Goal: Transaction & Acquisition: Purchase product/service

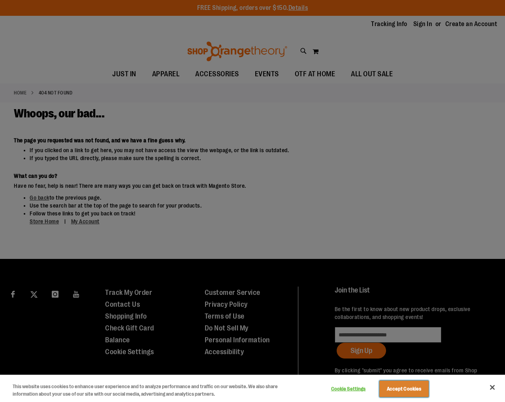
scroll to position [2, 0]
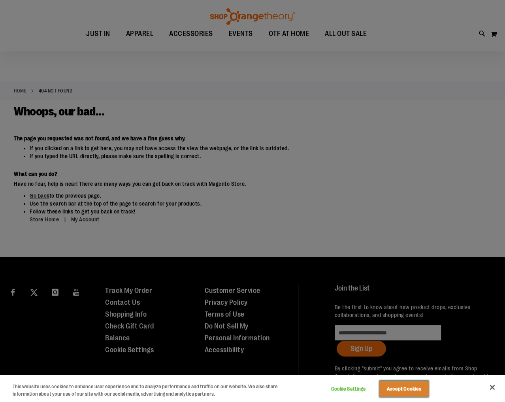
click at [404, 385] on button "Accept Cookies" at bounding box center [403, 388] width 49 height 17
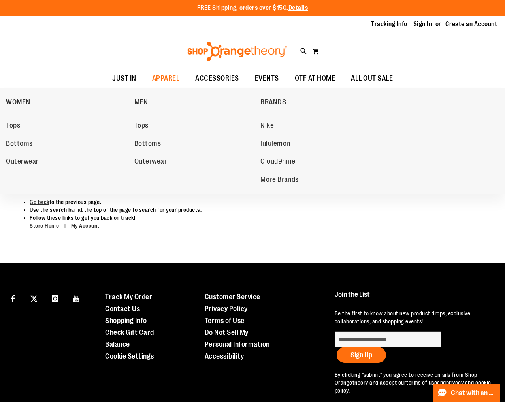
scroll to position [1, 0]
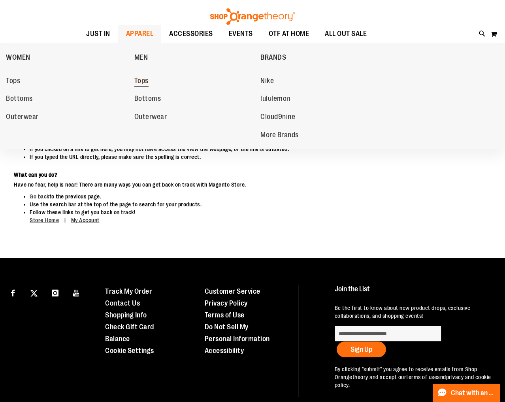
click at [143, 81] on span "Tops" at bounding box center [141, 82] width 14 height 10
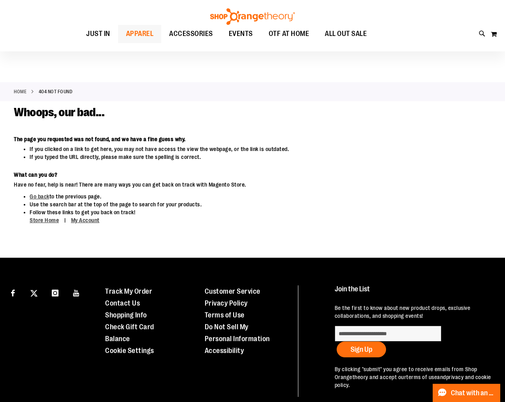
scroll to position [0, 0]
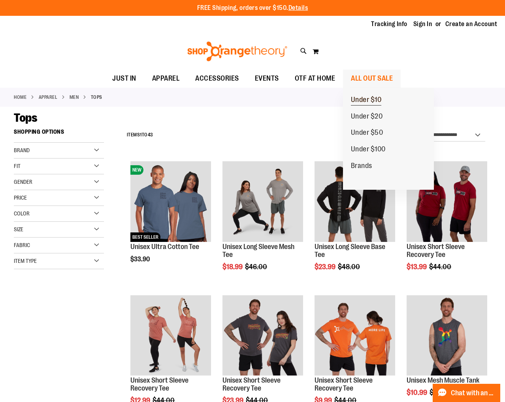
click at [362, 100] on span "Under $10" at bounding box center [366, 101] width 31 height 10
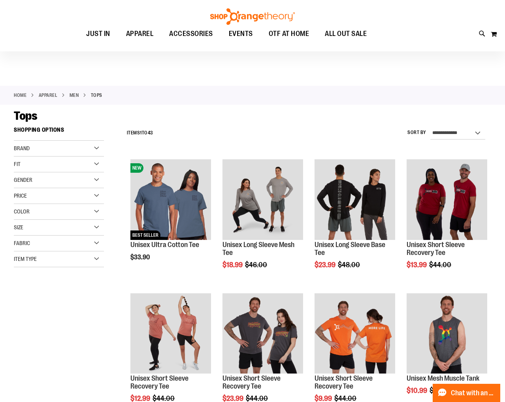
scroll to position [3, 0]
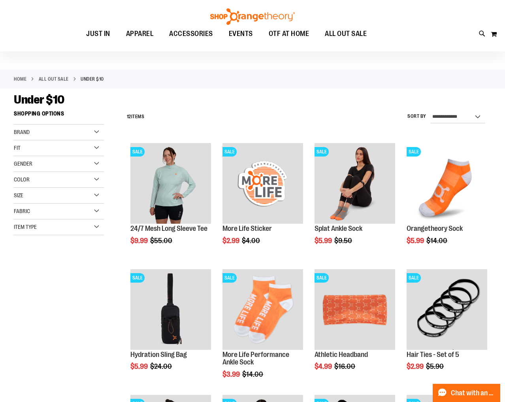
scroll to position [17, 0]
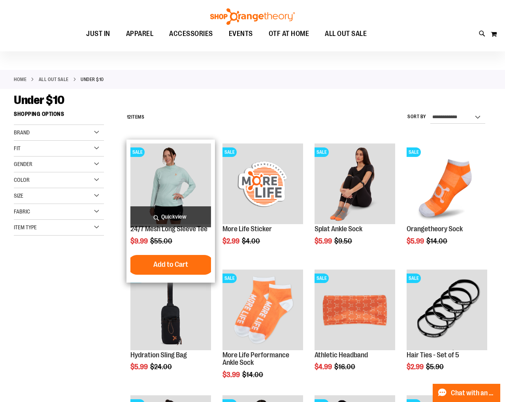
click at [187, 190] on img "product" at bounding box center [170, 183] width 81 height 81
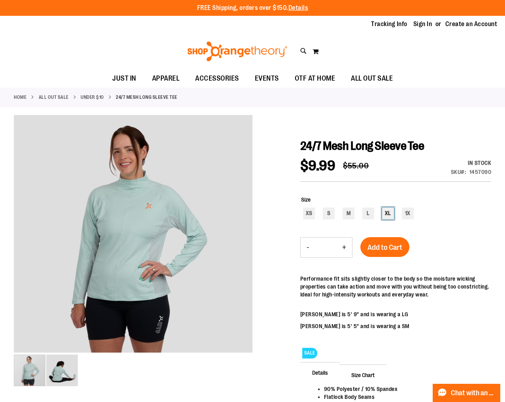
click at [390, 217] on div "XL" at bounding box center [388, 213] width 12 height 12
type input "***"
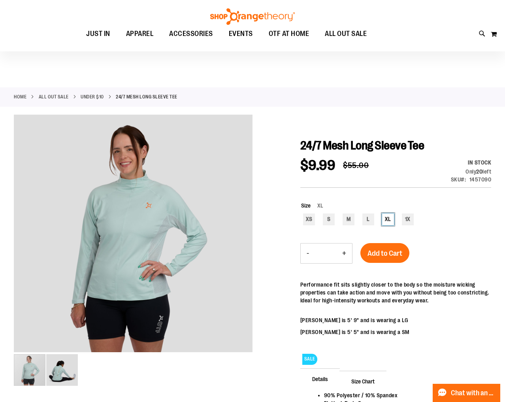
scroll to position [1, 0]
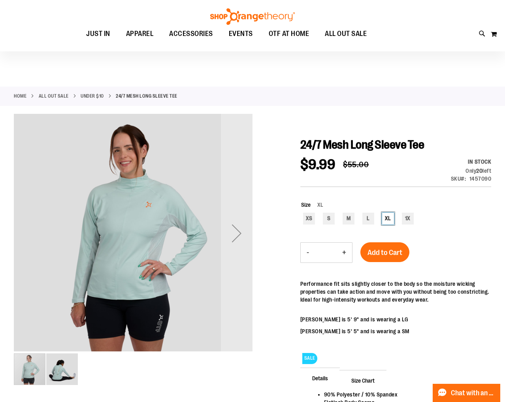
click at [64, 363] on img "image 2 of 2" at bounding box center [62, 369] width 32 height 32
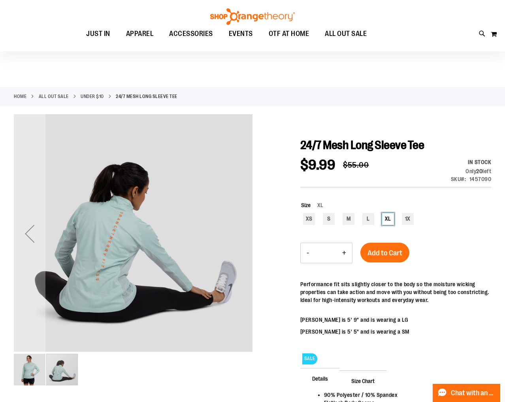
scroll to position [0, 0]
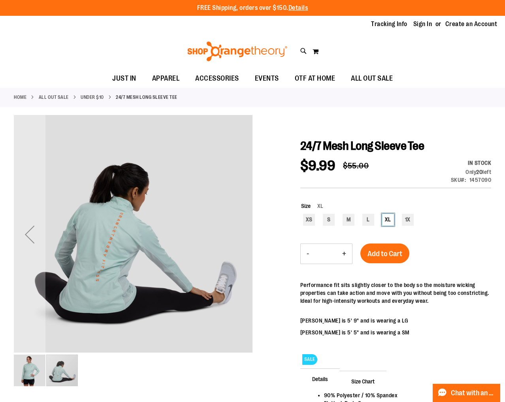
click at [32, 363] on img "image 1 of 2" at bounding box center [30, 370] width 32 height 32
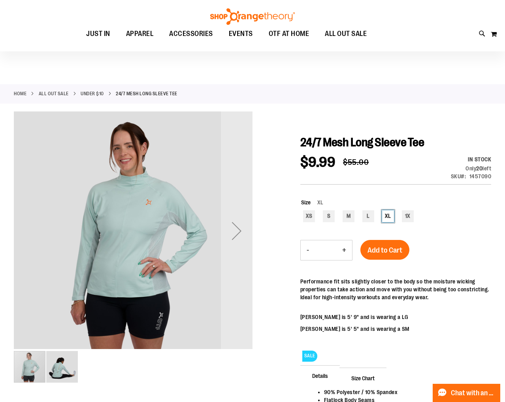
scroll to position [4, 0]
